Goal: Task Accomplishment & Management: Use online tool/utility

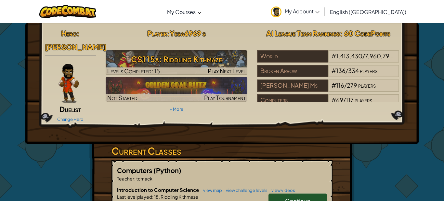
click at [217, 59] on h3 "CS1 15a: Riddling Kithmaze" at bounding box center [177, 59] width 142 height 15
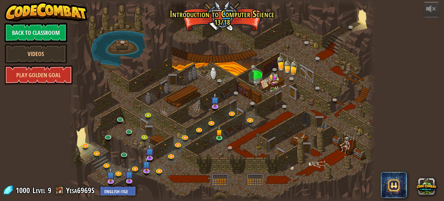
click at [306, 86] on div at bounding box center [222, 100] width 307 height 201
click at [217, 134] on img at bounding box center [219, 129] width 7 height 16
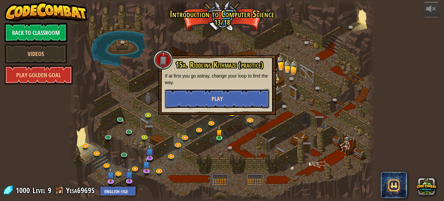
click at [207, 101] on button "Play" at bounding box center [217, 99] width 105 height 20
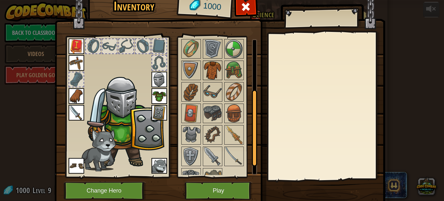
scroll to position [111, 0]
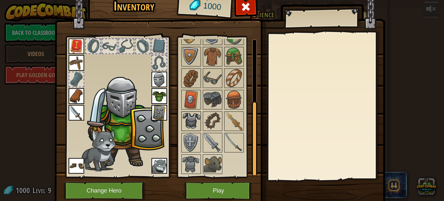
click at [192, 117] on img at bounding box center [191, 121] width 18 height 18
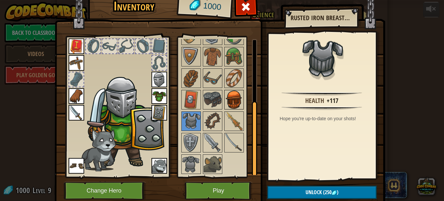
click at [229, 99] on img at bounding box center [234, 99] width 18 height 18
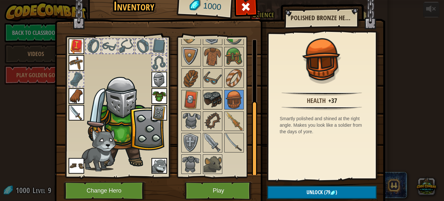
click at [215, 101] on img at bounding box center [213, 99] width 18 height 18
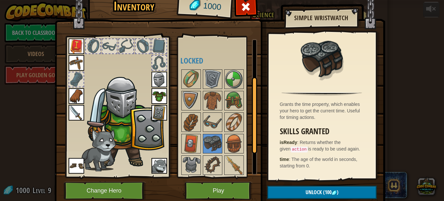
scroll to position [69, 0]
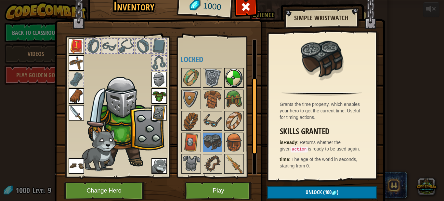
click at [235, 79] on img at bounding box center [234, 78] width 18 height 18
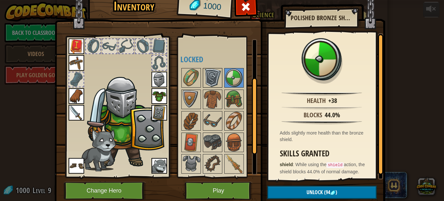
click at [220, 79] on img at bounding box center [213, 78] width 18 height 18
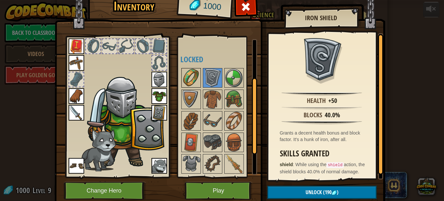
click at [198, 75] on img at bounding box center [191, 78] width 18 height 18
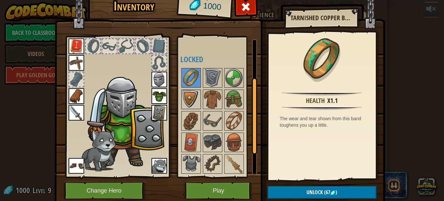
click at [197, 99] on img at bounding box center [191, 99] width 18 height 18
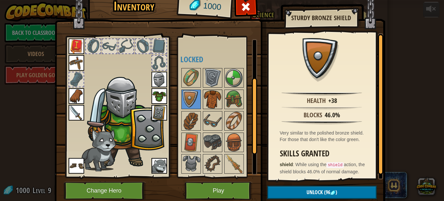
click at [220, 101] on img at bounding box center [213, 99] width 18 height 18
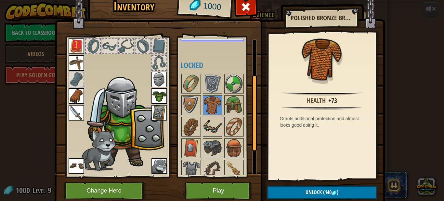
scroll to position [62, 0]
click at [227, 110] on img at bounding box center [234, 105] width 18 height 18
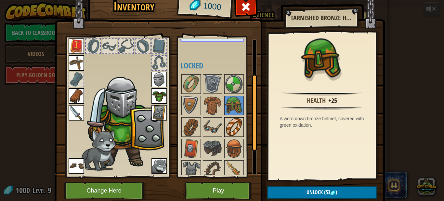
click at [233, 127] on img at bounding box center [234, 127] width 18 height 18
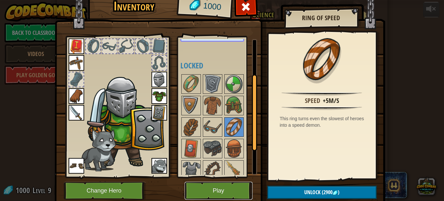
click at [230, 186] on button "Play" at bounding box center [219, 191] width 68 height 18
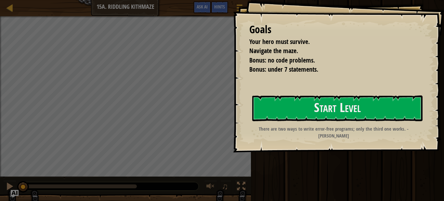
click at [251, 144] on div "Goals Your hero must survive. Navigate the maze. Bonus: no code problems. Bonus…" at bounding box center [338, 76] width 211 height 152
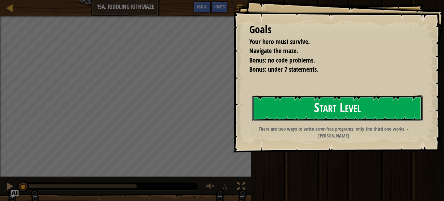
click at [322, 109] on button "Start Level" at bounding box center [337, 108] width 170 height 26
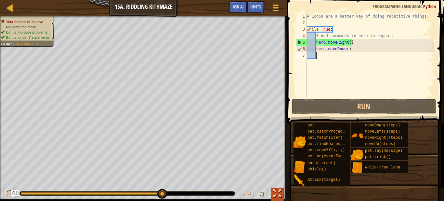
click at [273, 193] on button at bounding box center [277, 193] width 13 height 13
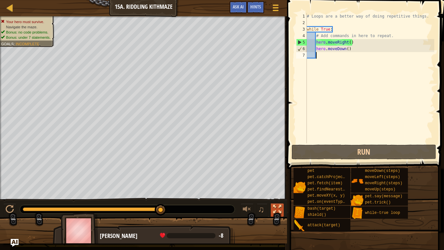
click at [279, 200] on div at bounding box center [277, 209] width 8 height 8
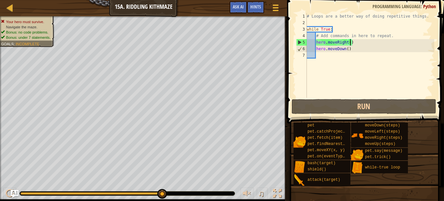
click at [350, 45] on div "# Loops are a better way of doing repetitive things. while True : # Add command…" at bounding box center [370, 62] width 129 height 98
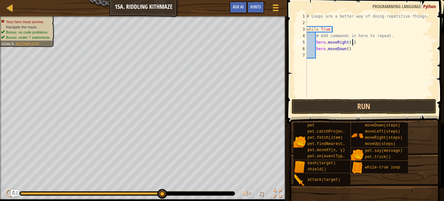
click at [346, 50] on div "# Loops are a better way of doing repetitive things. while True : # Add command…" at bounding box center [370, 62] width 129 height 98
click at [345, 51] on div "# Loops are a better way of doing repetitive things. while True : # Add command…" at bounding box center [370, 62] width 129 height 98
click at [346, 49] on div "# Loops are a better way of doing repetitive things. while True : # Add command…" at bounding box center [370, 62] width 129 height 98
click at [349, 49] on div "# Loops are a better way of doing repetitive things. while True : # Add command…" at bounding box center [370, 62] width 129 height 98
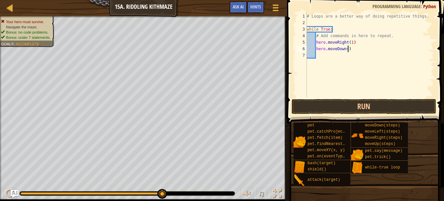
click at [348, 50] on div "# Loops are a better way of doing repetitive things. while True : # Add command…" at bounding box center [370, 62] width 129 height 98
type textarea "hero.moveDown(1)"
click at [362, 59] on div "# Loops are a better way of doing repetitive things. while True : # Add command…" at bounding box center [370, 62] width 129 height 98
type textarea "m"
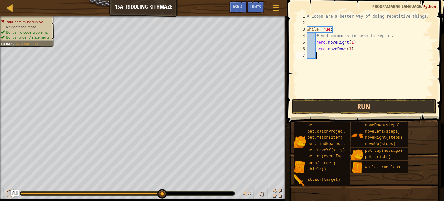
scroll to position [3, 1]
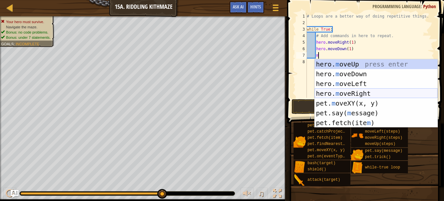
click at [360, 95] on div "hero. m oveUp press enter hero. m oveDown press enter hero. m oveLeft press ent…" at bounding box center [376, 103] width 123 height 88
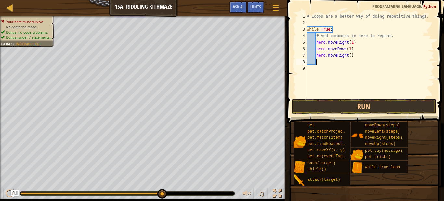
scroll to position [3, 1]
click at [351, 57] on div "# Loops are a better way of doing repetitive things. while True : # Add command…" at bounding box center [370, 62] width 129 height 98
type textarea "hero.moveRight(2)"
click at [359, 103] on button "Run" at bounding box center [364, 106] width 145 height 15
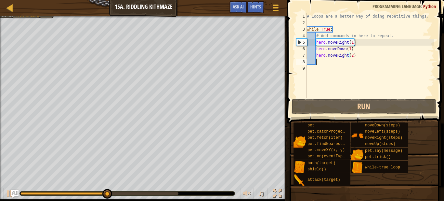
click at [337, 61] on div "# Loops are a better way of doing repetitive things. while True : # Add command…" at bounding box center [370, 62] width 129 height 98
type textarea "m"
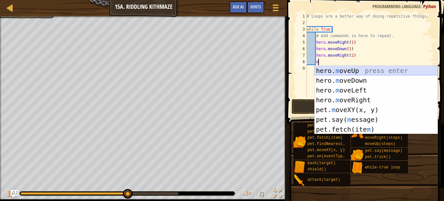
click at [350, 68] on div "hero. m oveUp press enter hero. m oveDown press enter hero. m oveLeft press ent…" at bounding box center [376, 110] width 123 height 88
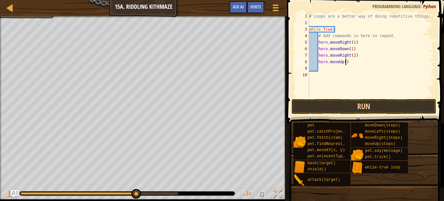
click at [346, 64] on div "# Loops are a better way of doing repetitive things. while True : # Add command…" at bounding box center [371, 62] width 127 height 98
type textarea "hero.moveUp(1)"
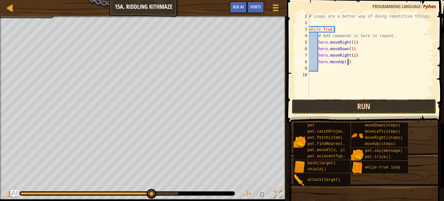
click at [354, 105] on button "Run" at bounding box center [364, 106] width 145 height 15
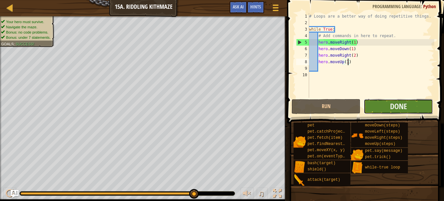
click at [375, 110] on button "Done" at bounding box center [398, 106] width 69 height 15
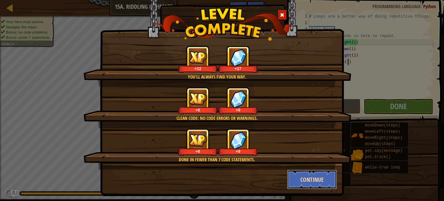
click at [327, 181] on button "Continue" at bounding box center [312, 179] width 50 height 20
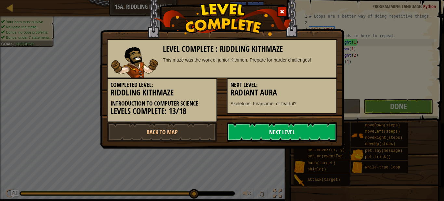
click at [328, 141] on link "Next Level" at bounding box center [282, 132] width 110 height 20
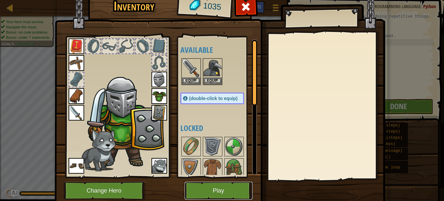
click at [227, 188] on button "Play" at bounding box center [219, 191] width 68 height 18
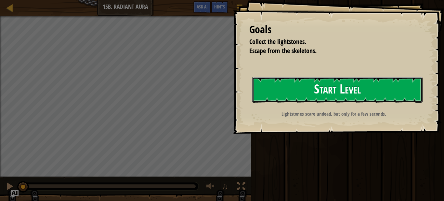
click at [334, 82] on button "Start Level" at bounding box center [337, 90] width 170 height 26
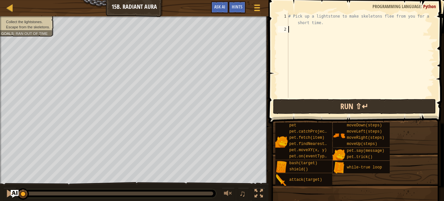
type textarea "m"
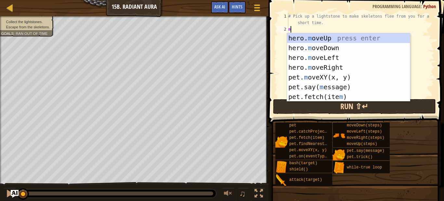
scroll to position [3, 0]
click at [306, 37] on div "hero. m oveUp press enter hero. m oveDown press enter hero. m oveLeft press ent…" at bounding box center [348, 77] width 123 height 88
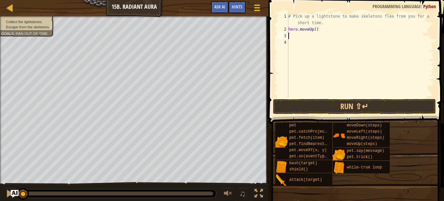
type textarea "m"
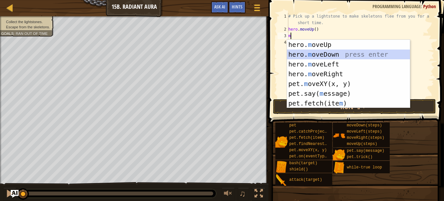
click at [299, 51] on div "hero. m oveUp press enter hero. m oveDown press enter hero. m oveLeft press ent…" at bounding box center [348, 84] width 123 height 88
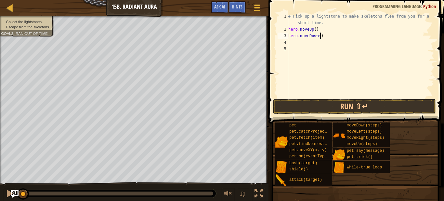
click at [321, 36] on div "# Pick up a lightstone to make skeletons flee from you for a short time. hero .…" at bounding box center [360, 65] width 147 height 104
click at [316, 28] on div "# Pick up a lightstone to make skeletons flee from you for a short time. hero .…" at bounding box center [360, 65] width 147 height 104
type textarea "hero.moveUp(1)"
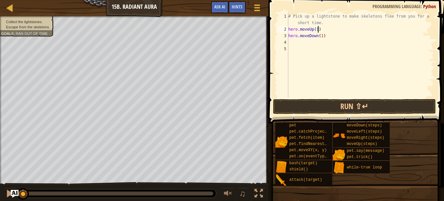
click at [317, 42] on div "# Pick up a lightstone to make skeletons flee from you for a short time. hero .…" at bounding box center [360, 65] width 147 height 104
type textarea "2"
type textarea "m"
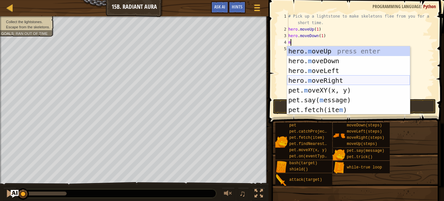
click at [328, 81] on div "hero. m oveUp press enter hero. m oveDown press enter hero. m oveLeft press ent…" at bounding box center [348, 90] width 123 height 88
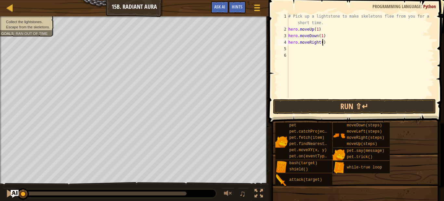
click at [322, 44] on div "# Pick up a lightstone to make skeletons flee from you for a short time. hero .…" at bounding box center [360, 65] width 147 height 104
type textarea "hero.moveRight(2)"
click at [317, 50] on div "# Pick up a lightstone to make skeletons flee from you for a short time. hero .…" at bounding box center [360, 65] width 147 height 104
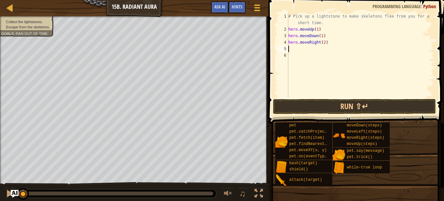
click at [294, 21] on div "# Pick up a lightstone to make skeletons flee from you for a short time. hero .…" at bounding box center [360, 65] width 147 height 104
click at [322, 24] on div "# Pick up a lightstone to make skeletons flee from you for a short time. hero .…" at bounding box center [360, 65] width 147 height 104
click at [332, 24] on div "# Pick up a lightstone to make skeletons flee from you for a short time. hero .…" at bounding box center [360, 65] width 147 height 104
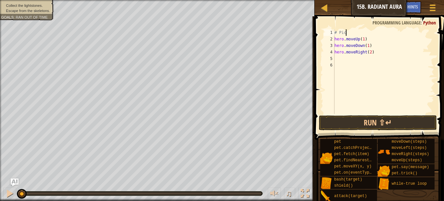
type textarea "#"
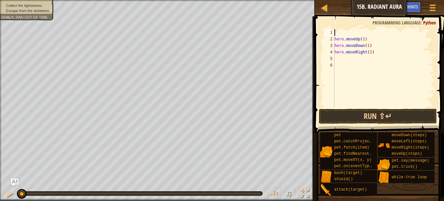
type textarea "t"
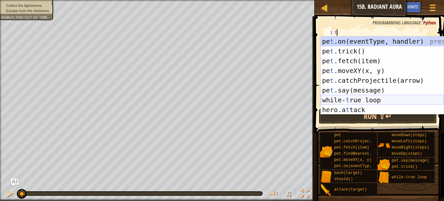
click at [361, 98] on div "pe t .on(eventType, handler) press enter pe t .trick() press enter pe t .fetch(…" at bounding box center [382, 85] width 123 height 98
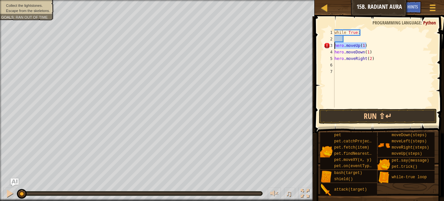
drag, startPoint x: 366, startPoint y: 48, endPoint x: 332, endPoint y: 48, distance: 34.2
click at [332, 48] on div "1 2 3 4 5 6 7 while True : hero . moveUp ( 1 ) hero . moveDown ( 1 ) hero . mov…" at bounding box center [379, 68] width 112 height 78
type textarea "hero.moveUp(1)"
click at [347, 38] on div "while True : hero . moveUp ( 1 ) hero . moveDown ( 1 ) hero . moveRight ( 2 )" at bounding box center [383, 74] width 101 height 91
drag, startPoint x: 374, startPoint y: 51, endPoint x: 326, endPoint y: 52, distance: 48.2
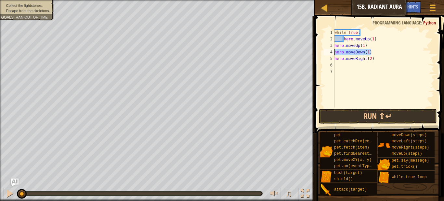
click at [326, 52] on div "hero.moveUp(1) 1 2 3 4 5 6 7 while True : hero . moveUp ( 1 ) hero . moveUp ( 1…" at bounding box center [379, 68] width 112 height 78
click at [372, 51] on div "while True : hero . moveUp ( 1 ) hero . moveUp ( 1 ) hero . moveDown ( 1 ) hero…" at bounding box center [383, 68] width 101 height 78
type textarea "h"
click at [374, 47] on div "while True : hero . moveUp ( 1 ) hero . moveUp ( 1 ) hero . moveRight ( 2 )" at bounding box center [383, 74] width 101 height 91
type textarea "h"
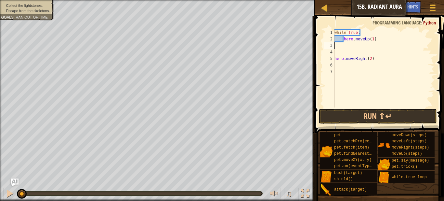
click at [374, 47] on div "while True : hero . moveUp ( 1 ) hero . moveRight ( 2 )" at bounding box center [383, 74] width 101 height 91
click at [375, 59] on div "while True : hero . moveUp ( 1 ) hero . moveRight ( 2 )" at bounding box center [383, 74] width 101 height 91
type textarea "h"
click at [386, 41] on div "while True : hero . moveUp ( 1 )" at bounding box center [383, 74] width 101 height 91
type textarea "h"
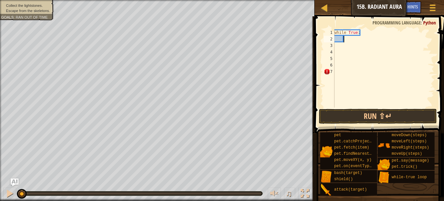
type textarea "m"
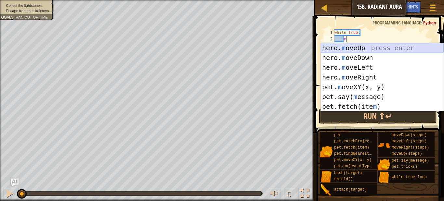
click at [388, 49] on div "hero. m oveUp press enter hero. m oveDown press enter hero. m oveLeft press ent…" at bounding box center [382, 87] width 123 height 88
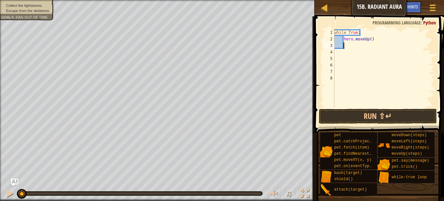
scroll to position [3, 1]
type textarea "m"
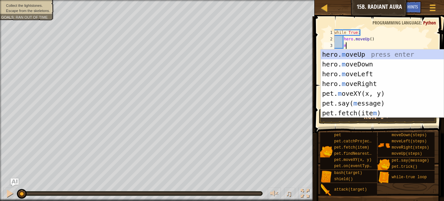
scroll to position [3, 1]
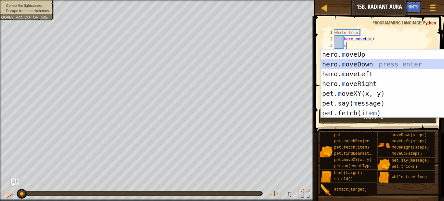
click at [349, 63] on div "hero. m oveUp press enter hero. m oveDown press enter hero. m oveLeft press ent…" at bounding box center [382, 93] width 123 height 88
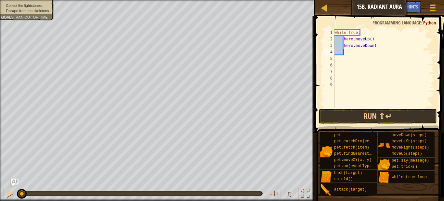
type textarea "m"
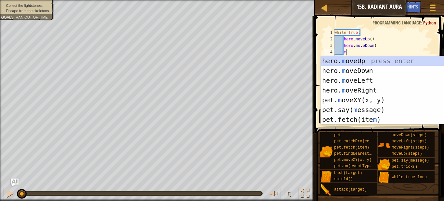
scroll to position [3, 1]
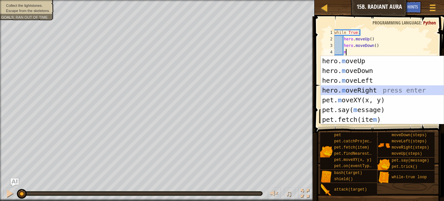
click at [355, 91] on div "hero. m oveUp press enter hero. m oveDown press enter hero. m oveLeft press ent…" at bounding box center [382, 100] width 123 height 88
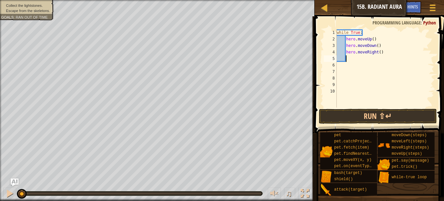
click at [380, 55] on div "while True : hero . moveUp ( ) hero . moveDown ( ) hero . moveRight ( )" at bounding box center [385, 74] width 99 height 91
click at [380, 52] on div "while True : hero . moveUp ( ) hero . moveDown ( ) hero . moveRight ( )" at bounding box center [385, 74] width 99 height 91
click at [377, 46] on div "while True : hero . moveUp ( ) hero . moveDown ( ) hero . moveRight ( 2 )" at bounding box center [385, 74] width 99 height 91
click at [374, 40] on div "while True : hero . moveUp ( ) hero . moveDown ( 1 ) hero . moveRight ( 2 )" at bounding box center [385, 74] width 99 height 91
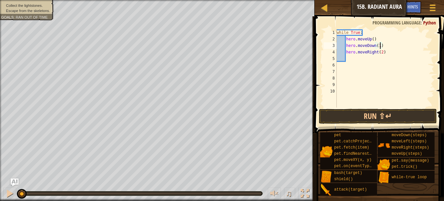
scroll to position [3, 7]
click at [363, 118] on button "Run ⇧↵" at bounding box center [378, 116] width 118 height 15
type textarea "hero.moveUp(1)"
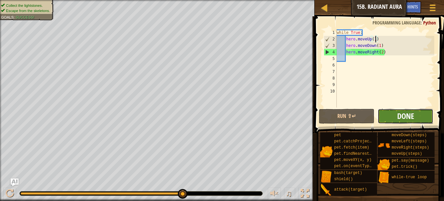
click at [410, 114] on span "Done" at bounding box center [405, 116] width 17 height 10
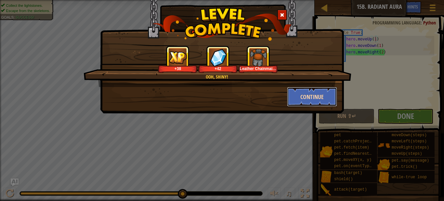
click at [311, 97] on button "Continue" at bounding box center [312, 97] width 50 height 20
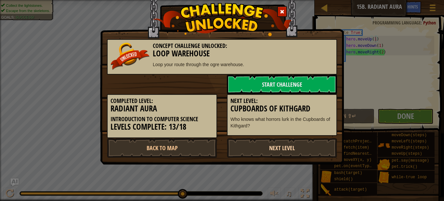
click at [324, 144] on link "Next Level" at bounding box center [282, 148] width 110 height 20
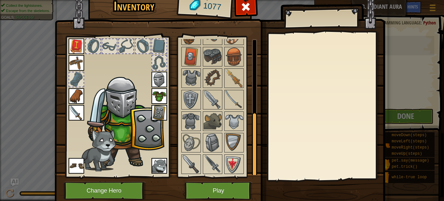
scroll to position [24, 0]
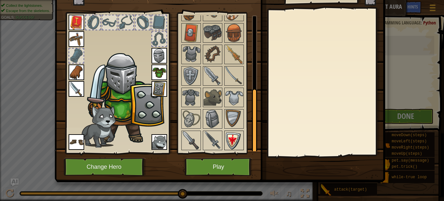
click at [235, 137] on img at bounding box center [234, 140] width 18 height 18
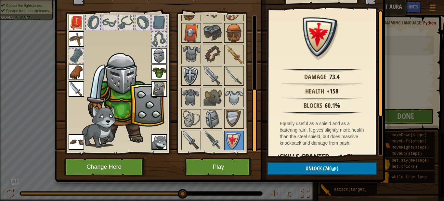
click at [191, 76] on img at bounding box center [191, 76] width 18 height 18
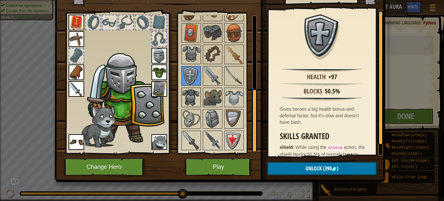
click at [189, 98] on img at bounding box center [191, 97] width 18 height 18
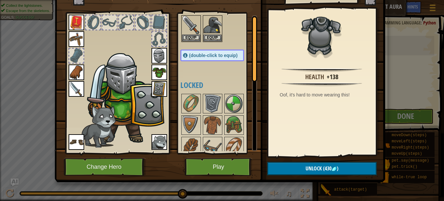
scroll to position [0, 0]
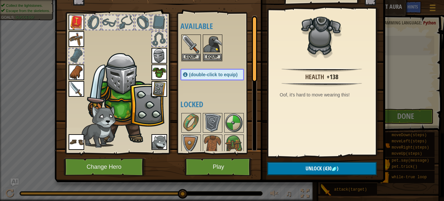
drag, startPoint x: 255, startPoint y: 102, endPoint x: 242, endPoint y: -16, distance: 118.8
click at [242, 0] on html "Map Introduction to Computer Science 15b. Radiant Aura Game Menu Done Hints Ask…" at bounding box center [222, 0] width 444 height 1
click at [241, 160] on button "Play" at bounding box center [219, 167] width 68 height 18
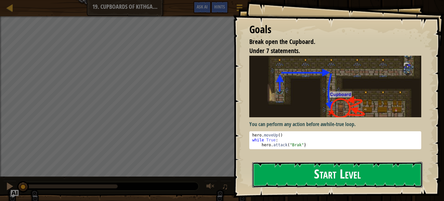
click at [347, 180] on button "Start Level" at bounding box center [337, 175] width 170 height 26
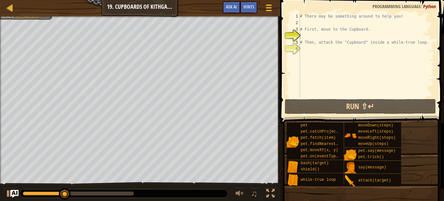
click at [172, 192] on div at bounding box center [124, 193] width 208 height 8
click at [130, 193] on div "0:21.2 Now: 0:09.8 Max: 0:22.0" at bounding box center [78, 193] width 111 height 4
click at [107, 191] on div at bounding box center [65, 193] width 85 height 4
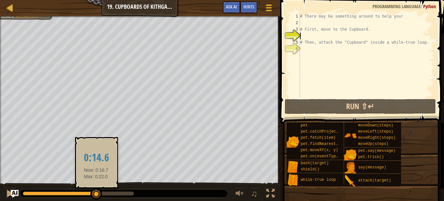
click at [97, 195] on div at bounding box center [60, 193] width 74 height 4
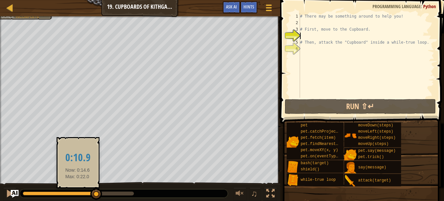
click at [78, 195] on div at bounding box center [60, 193] width 74 height 4
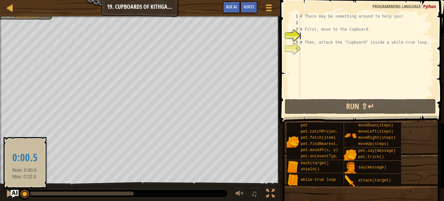
click at [25, 193] on div at bounding box center [24, 193] width 2 height 4
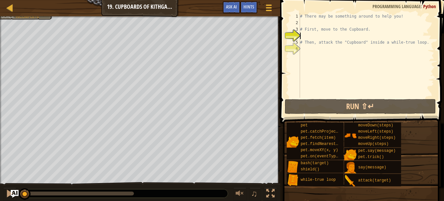
type textarea "m"
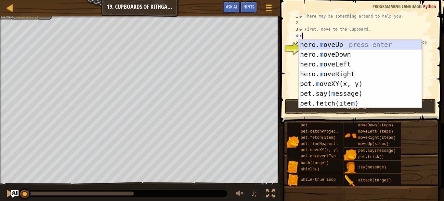
click at [319, 46] on div "hero. m oveUp press enter hero. m oveDown press enter hero. m oveLeft press ent…" at bounding box center [360, 84] width 123 height 88
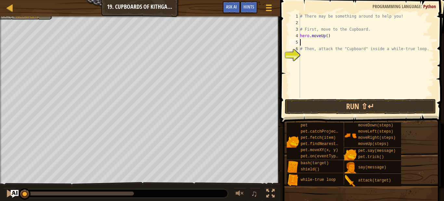
type textarea "m"
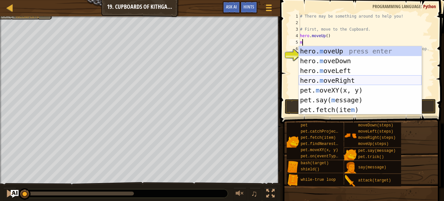
click at [342, 82] on div "hero. m oveUp press enter hero. m oveDown press enter hero. m oveLeft press ent…" at bounding box center [360, 90] width 123 height 88
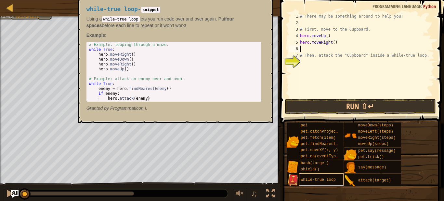
type textarea "m"
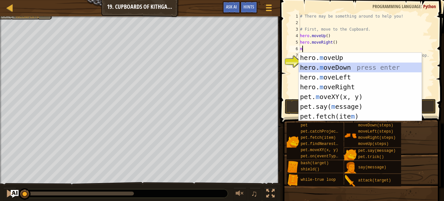
click at [342, 69] on div "hero. m oveUp press enter hero. m oveDown press enter hero. m oveLeft press ent…" at bounding box center [360, 97] width 123 height 88
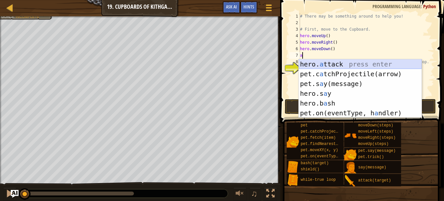
click at [334, 63] on div "hero. a ttack press enter pet.c a tchProjectile(arrow) press enter pet.s a y(me…" at bounding box center [360, 98] width 123 height 78
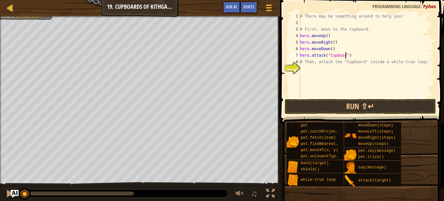
scroll to position [3, 7]
click at [330, 36] on div "# There may be something around to help you! # First, move to the Cupboard. her…" at bounding box center [367, 62] width 136 height 98
click at [328, 37] on div "# There may be something around to help you! # First, move to the Cupboard. her…" at bounding box center [367, 62] width 136 height 98
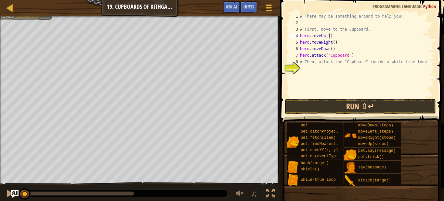
click at [334, 44] on div "# There may be something around to help you! # First, move to the Cupboard. her…" at bounding box center [367, 62] width 136 height 98
click at [332, 51] on div "# There may be something around to help you! # First, move to the Cupboard. her…" at bounding box center [367, 62] width 136 height 98
click at [339, 105] on button "Run ⇧↵" at bounding box center [361, 106] width 152 height 15
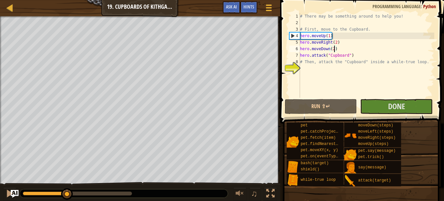
click at [67, 194] on div at bounding box center [45, 193] width 45 height 4
click at [353, 57] on div "# There may be something around to help you! # First, move to the Cupboard. her…" at bounding box center [367, 62] width 136 height 98
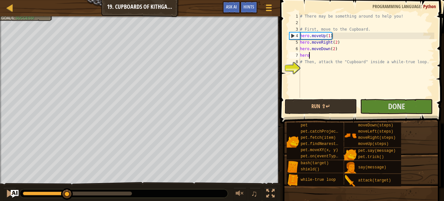
scroll to position [3, 0]
type textarea "h"
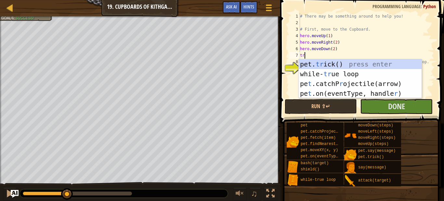
type textarea "true"
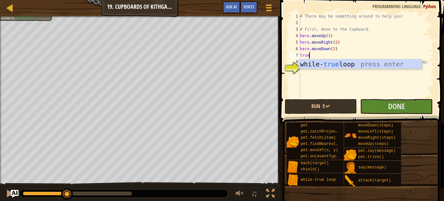
scroll to position [3, 1]
click at [351, 65] on div "while- true loop press enter" at bounding box center [360, 73] width 123 height 29
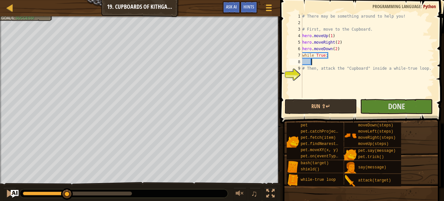
scroll to position [3, 1]
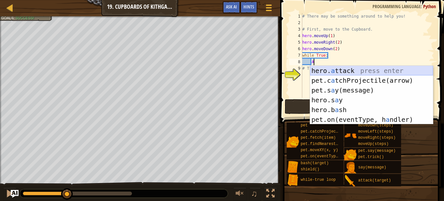
click at [333, 68] on div "hero. a ttack press enter pet.c a tchProjectile(arrow) press enter pet.s a y(me…" at bounding box center [371, 105] width 123 height 78
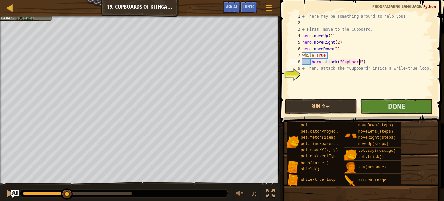
scroll to position [3, 8]
type textarea "hero.attack("Cupboard")"
click at [393, 103] on span "Done" at bounding box center [396, 106] width 17 height 10
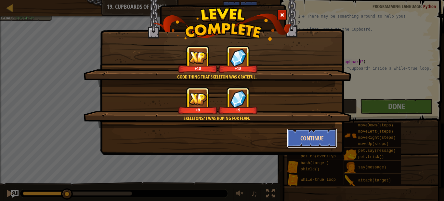
click at [328, 134] on button "Continue" at bounding box center [312, 138] width 50 height 20
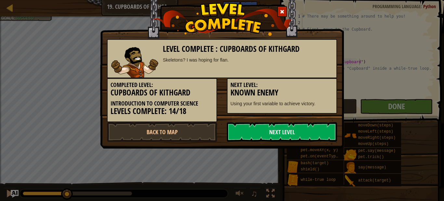
click at [328, 134] on link "Next Level" at bounding box center [282, 132] width 110 height 20
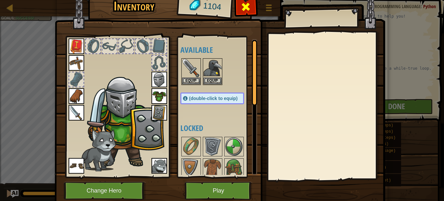
click at [244, 5] on span at bounding box center [246, 7] width 10 height 10
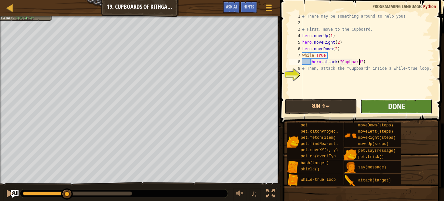
click at [404, 106] on span "Done" at bounding box center [396, 106] width 17 height 10
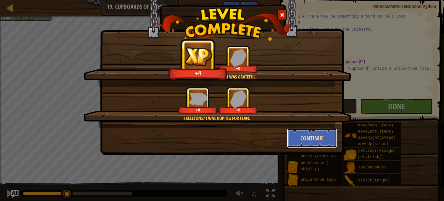
click at [301, 140] on button "Continue" at bounding box center [312, 138] width 50 height 20
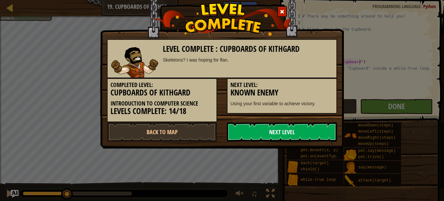
click at [277, 134] on link "Next Level" at bounding box center [282, 132] width 110 height 20
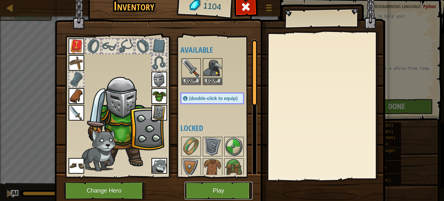
click at [229, 189] on button "Play" at bounding box center [219, 191] width 68 height 18
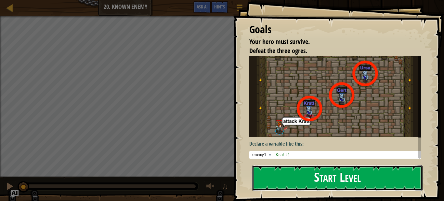
click at [267, 170] on button "Start Level" at bounding box center [337, 178] width 170 height 26
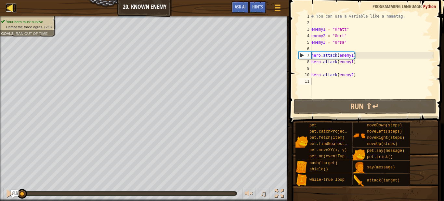
click at [9, 10] on div at bounding box center [10, 8] width 8 height 8
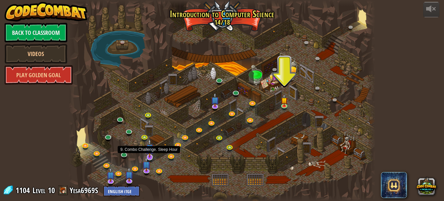
click at [148, 154] on img at bounding box center [150, 148] width 8 height 19
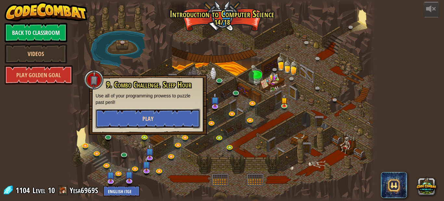
click at [157, 113] on button "Play" at bounding box center [148, 119] width 105 height 20
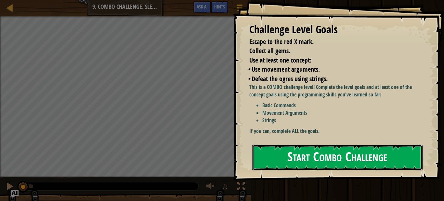
click at [278, 153] on button "Start Combo Challenge" at bounding box center [337, 157] width 170 height 26
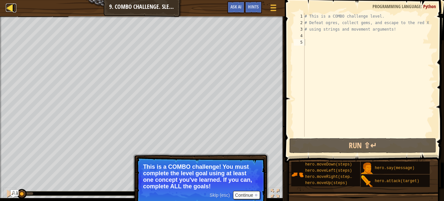
click at [9, 9] on div at bounding box center [10, 8] width 8 height 8
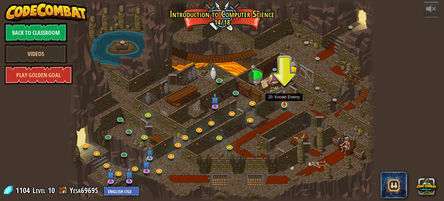
click at [285, 103] on img at bounding box center [284, 97] width 7 height 16
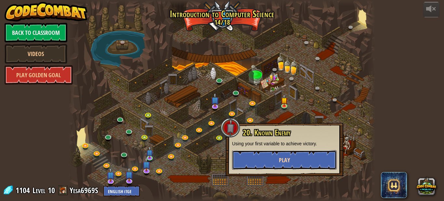
click at [261, 153] on button "Play" at bounding box center [284, 160] width 105 height 20
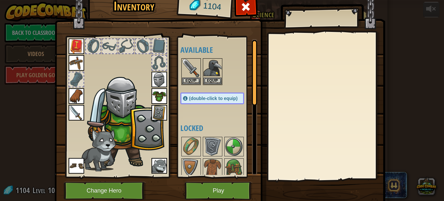
click at [360, 79] on div at bounding box center [326, 106] width 115 height 146
click at [220, 186] on button "Play" at bounding box center [219, 191] width 68 height 18
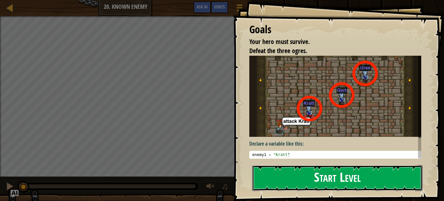
click at [309, 178] on button "Start Level" at bounding box center [337, 178] width 170 height 26
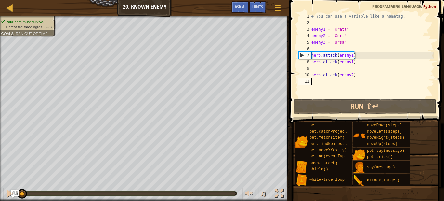
type textarea "m"
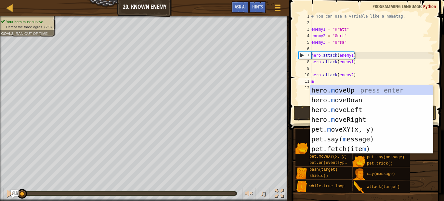
scroll to position [3, 0]
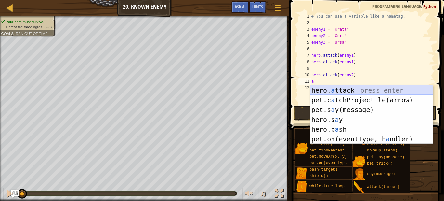
click at [342, 91] on div "hero. a ttack press enter pet.c a tchProjectile(arrow) press enter pet.s a y(me…" at bounding box center [371, 124] width 123 height 78
type textarea "hero.attack(enemy)"
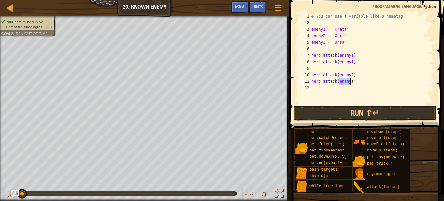
click at [348, 95] on div "# You can use a variable like a nametag. enemy1 = "[PERSON_NAME]" enemy2 = "[PE…" at bounding box center [372, 65] width 125 height 104
click at [350, 81] on div "# You can use a variable like a nametag. enemy1 = "[PERSON_NAME]" enemy2 = "[PE…" at bounding box center [372, 65] width 125 height 104
type textarea "hero.attack(enemy2)"
click at [326, 95] on div "# You can use a variable like a nametag. enemy1 = "[PERSON_NAME]" enemy2 = "[PE…" at bounding box center [372, 65] width 125 height 104
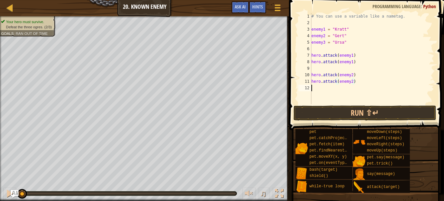
scroll to position [3, 0]
click at [326, 95] on div "# You can use a variable like a nametag. enemy1 = "[PERSON_NAME]" enemy2 = "[PE…" at bounding box center [372, 65] width 125 height 104
click at [328, 98] on div "# You can use a variable like a nametag. enemy1 = "[PERSON_NAME]" enemy2 = "[PE…" at bounding box center [372, 65] width 125 height 104
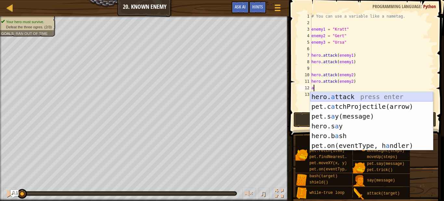
click at [335, 96] on div "hero. a ttack press enter pet.c a tchProjectile(arrow) press enter pet.s a y(me…" at bounding box center [371, 131] width 123 height 78
type textarea "hero.attack(enemy)"
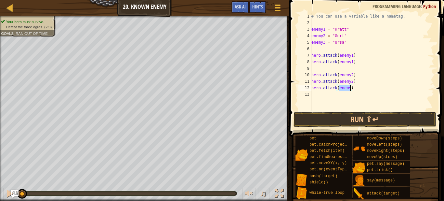
click at [338, 92] on div "# You can use a variable like a nametag. enemy1 = "[PERSON_NAME]" enemy2 = "[PE…" at bounding box center [372, 68] width 125 height 111
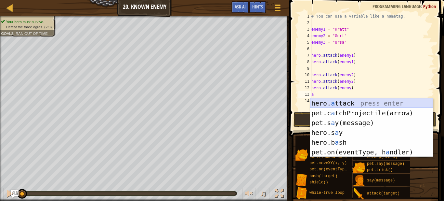
click at [343, 103] on div "hero. a ttack press enter pet.c a tchProjectile(arrow) press enter pet.s a y(me…" at bounding box center [371, 137] width 123 height 78
type textarea "hero.attack(enemy)"
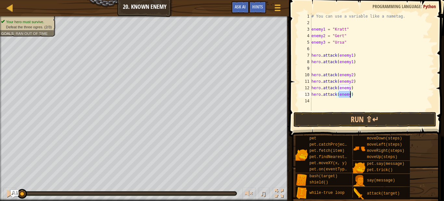
click at [316, 108] on div "# You can use a variable like a nametag. enemy1 = "[PERSON_NAME]" enemy2 = "[PE…" at bounding box center [372, 68] width 125 height 111
click at [350, 96] on div "# You can use a variable like a nametag. enemy1 = "[PERSON_NAME]" enemy2 = "[PE…" at bounding box center [372, 68] width 125 height 111
click at [351, 92] on div "# You can use a variable like a nametag. enemy1 = "[PERSON_NAME]" enemy2 = "[PE…" at bounding box center [372, 68] width 125 height 111
click at [351, 89] on div "# You can use a variable like a nametag. enemy1 = "[PERSON_NAME]" enemy2 = "[PE…" at bounding box center [372, 68] width 125 height 111
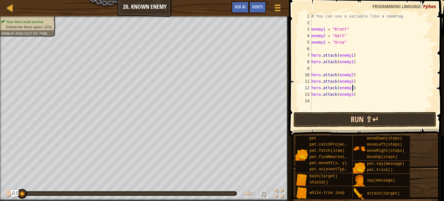
type textarea "hero.attack(enemy3)"
click at [350, 118] on button "Run ⇧↵" at bounding box center [365, 119] width 143 height 15
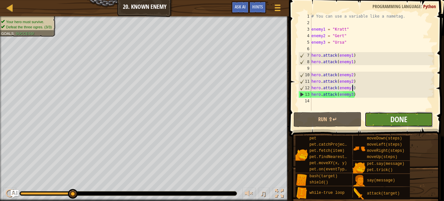
click at [394, 114] on span "Done" at bounding box center [399, 119] width 17 height 10
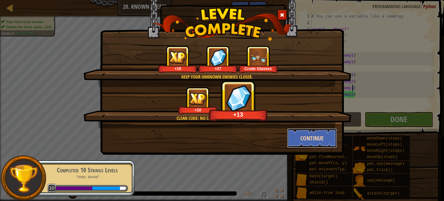
click at [319, 141] on button "Continue" at bounding box center [312, 138] width 50 height 20
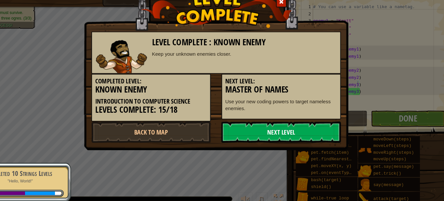
click at [291, 131] on link "Next Level" at bounding box center [282, 132] width 110 height 20
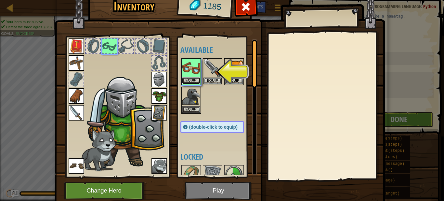
click at [188, 82] on button "Equip" at bounding box center [191, 80] width 18 height 7
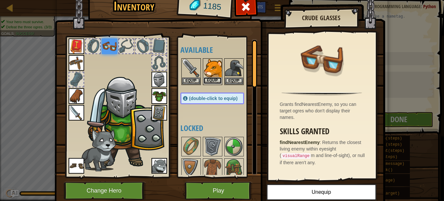
click at [210, 79] on button "Equip" at bounding box center [213, 80] width 18 height 7
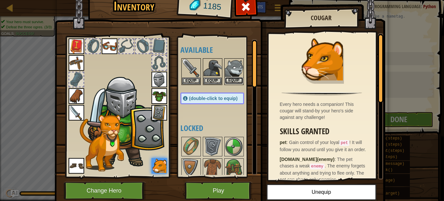
click at [231, 78] on button "Equip" at bounding box center [234, 80] width 18 height 7
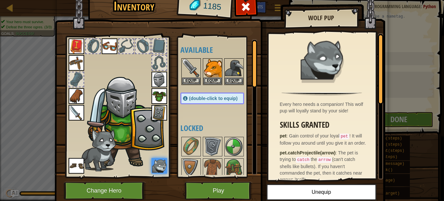
click at [348, 136] on code "pet" at bounding box center [345, 136] width 10 height 6
click at [349, 136] on code "pet" at bounding box center [345, 136] width 10 height 6
click at [349, 134] on code "pet" at bounding box center [345, 136] width 10 height 6
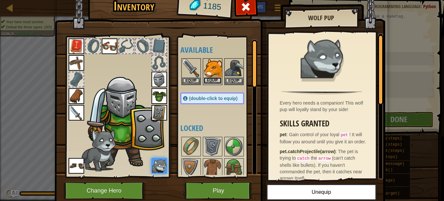
click at [214, 79] on button "Equip" at bounding box center [213, 80] width 18 height 7
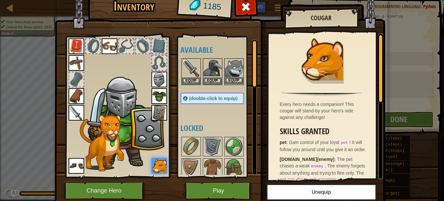
click at [228, 73] on img at bounding box center [234, 68] width 18 height 18
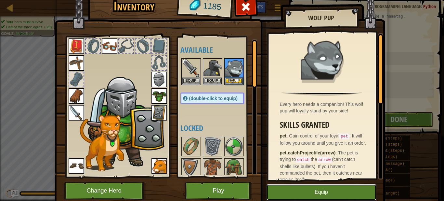
click at [294, 188] on button "Equip" at bounding box center [322, 192] width 110 height 16
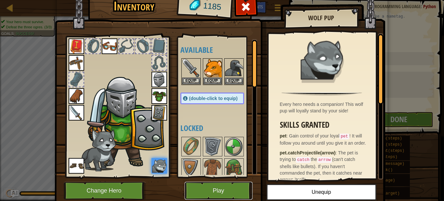
click at [232, 188] on button "Play" at bounding box center [219, 191] width 68 height 18
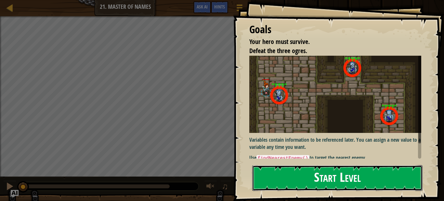
click at [286, 176] on button "Start Level" at bounding box center [337, 178] width 170 height 26
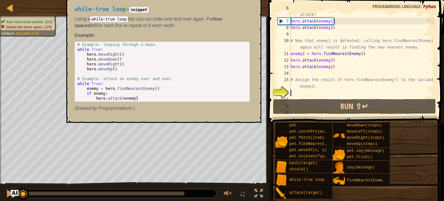
scroll to position [65, 0]
